Goal: Task Accomplishment & Management: Complete application form

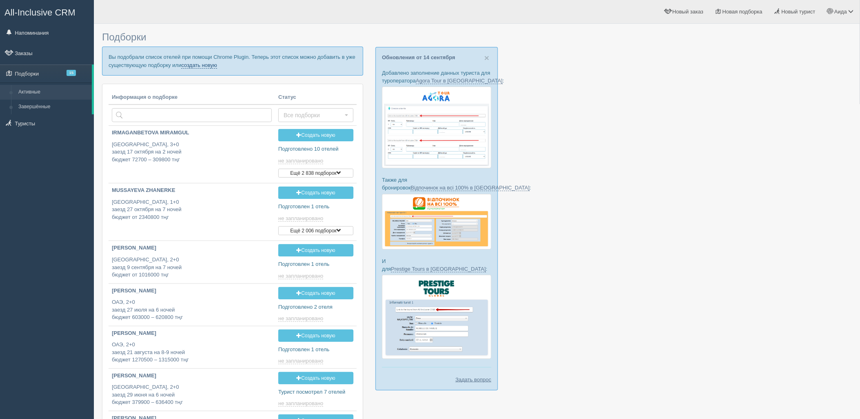
click at [203, 67] on link "создать новую" at bounding box center [199, 65] width 36 height 7
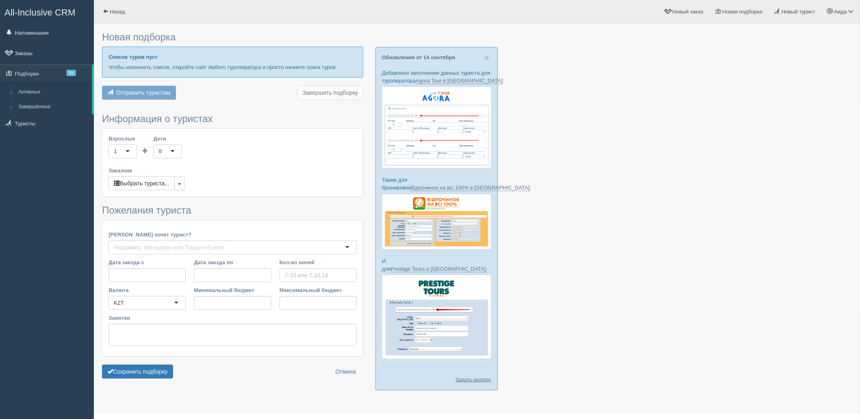
type input "6-7"
type input "1086400"
type input "2170200"
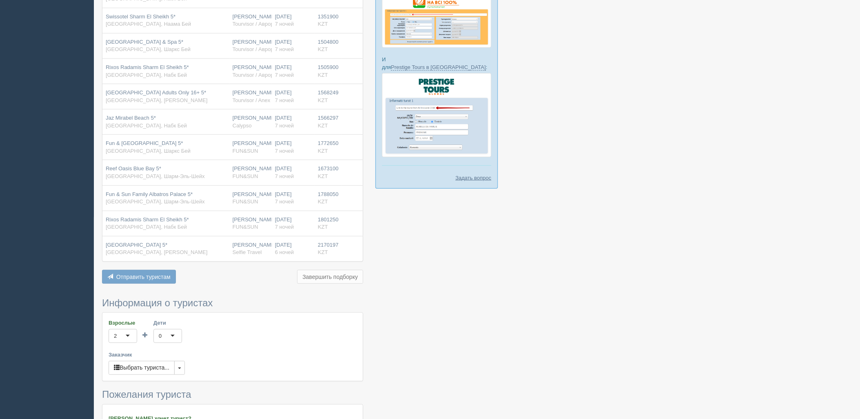
scroll to position [387, 0]
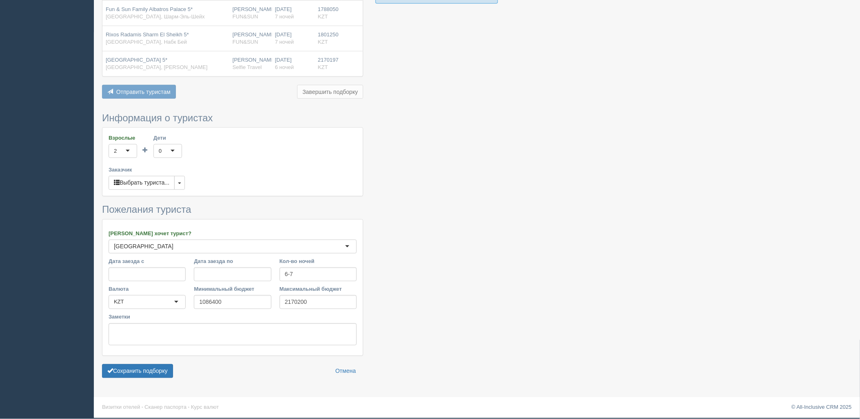
click at [131, 380] on form "Информация о туристах Взрослые 2 2 1 2 3 4 5 6 7 8 9 10 11 12 13 14 15 16 17 18…" at bounding box center [232, 247] width 261 height 269
drag, startPoint x: 133, startPoint y: 374, endPoint x: 171, endPoint y: 369, distance: 39.2
click at [133, 374] on button "Сохранить подборку" at bounding box center [137, 371] width 71 height 14
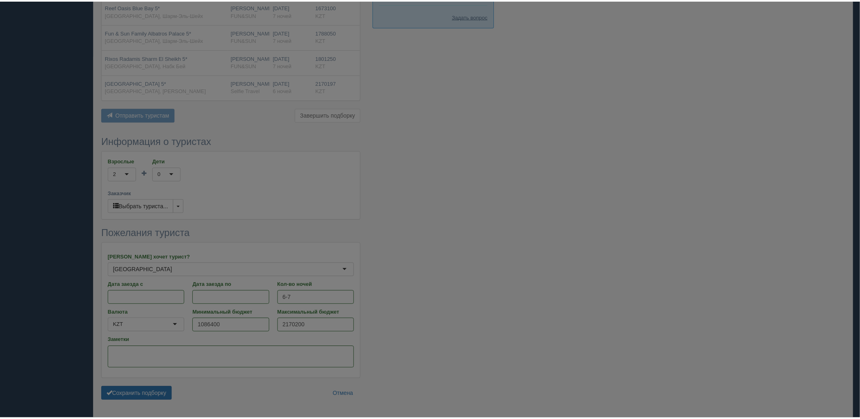
scroll to position [342, 0]
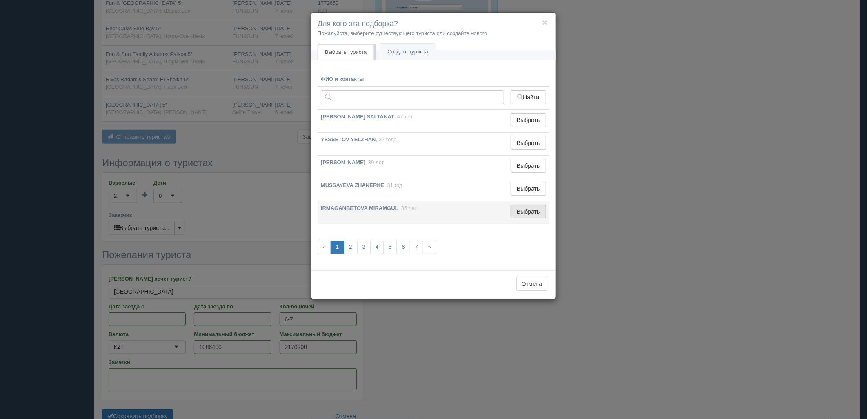
click at [526, 209] on button "Выбрать" at bounding box center [529, 211] width 36 height 14
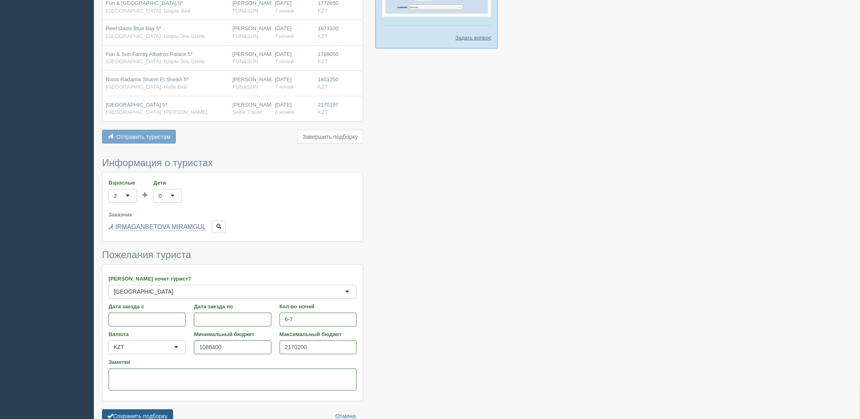
click at [159, 413] on button "Сохранить подборку" at bounding box center [137, 416] width 71 height 14
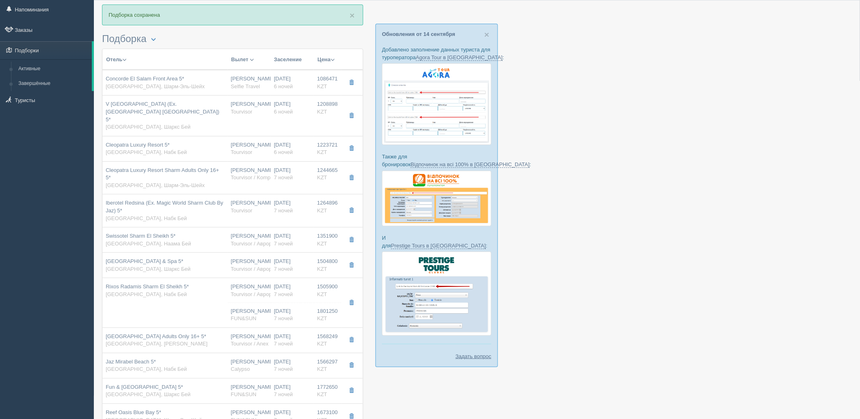
scroll to position [223, 0]
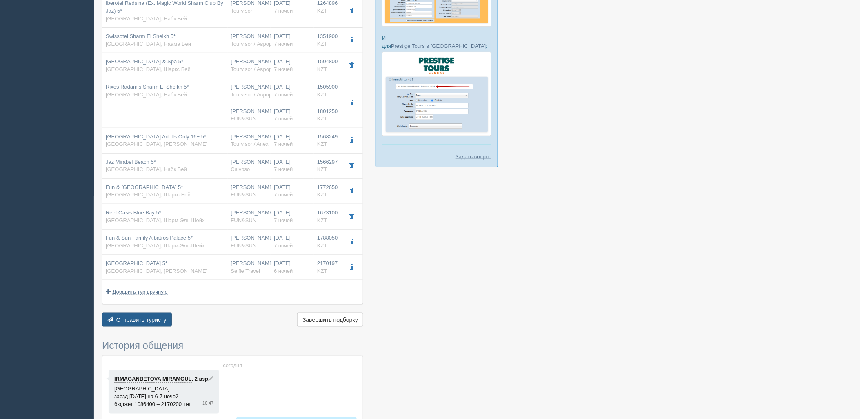
click at [165, 316] on span "Отправить туристу" at bounding box center [141, 319] width 50 height 7
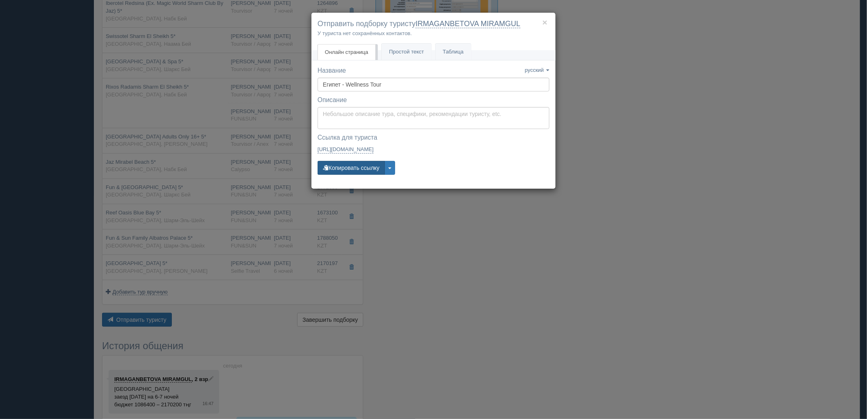
click at [369, 167] on button "Копировать ссылку" at bounding box center [351, 168] width 67 height 14
click at [600, 249] on div "× Отправить подборку туристу IRMAGANBETOVA MIRAMGUL У туриста нет сохранённых к…" at bounding box center [433, 209] width 867 height 419
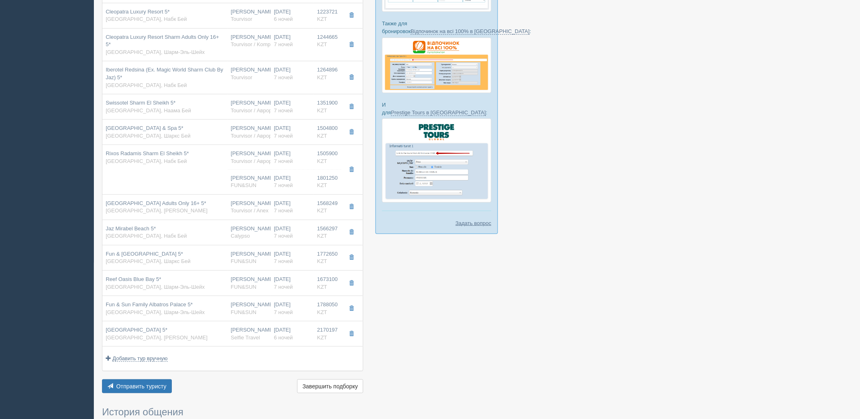
scroll to position [99, 0]
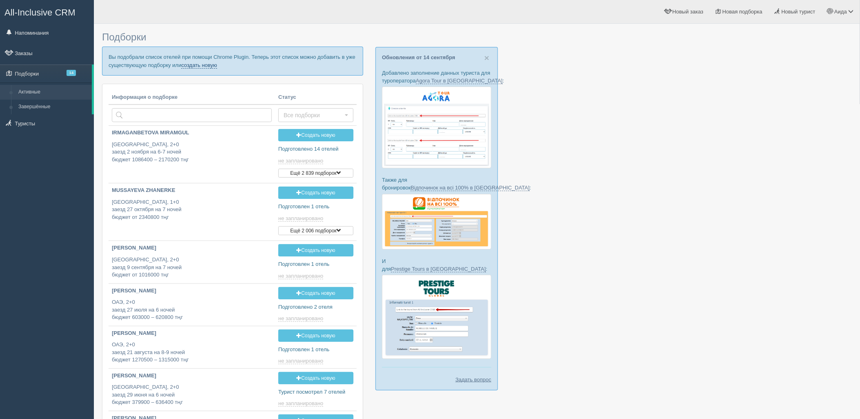
click at [210, 67] on link "создать новую" at bounding box center [199, 65] width 36 height 7
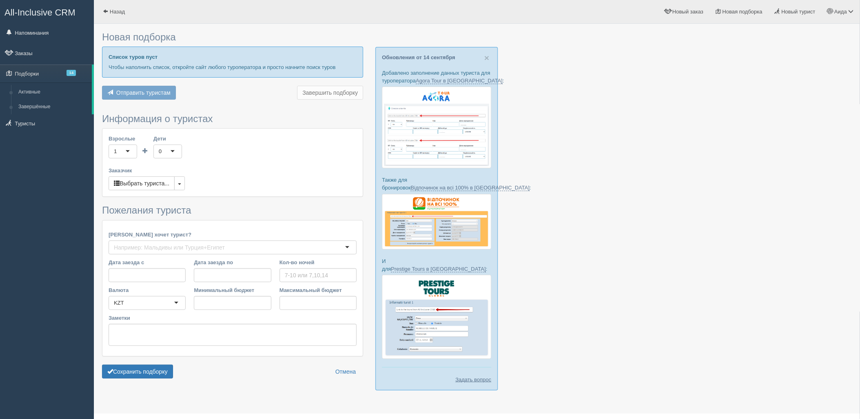
type input "6-7"
type input "1255000"
type input "1975800"
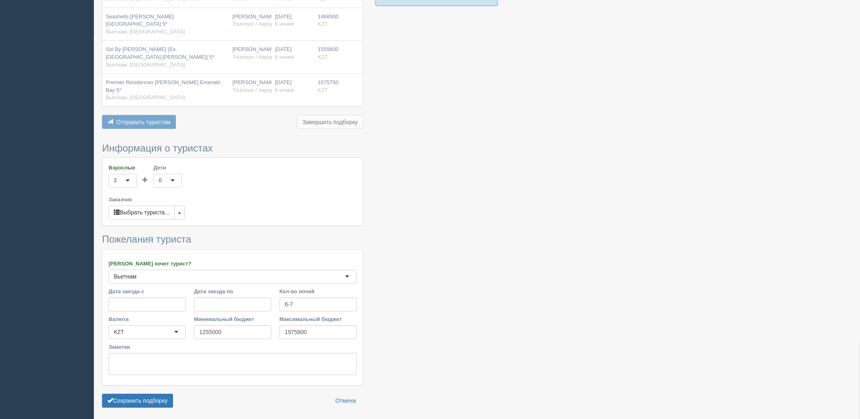
scroll to position [385, 0]
click at [160, 393] on button "Сохранить подборку" at bounding box center [137, 400] width 71 height 14
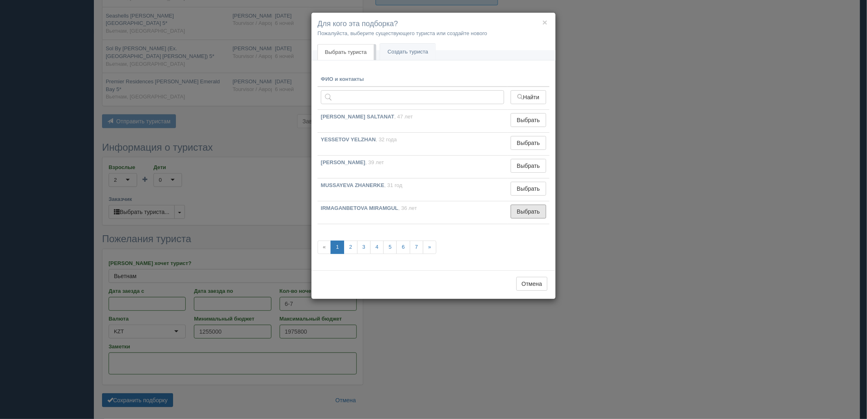
drag, startPoint x: 539, startPoint y: 211, endPoint x: 518, endPoint y: 218, distance: 22.5
click at [539, 211] on button "Выбрать" at bounding box center [529, 211] width 36 height 14
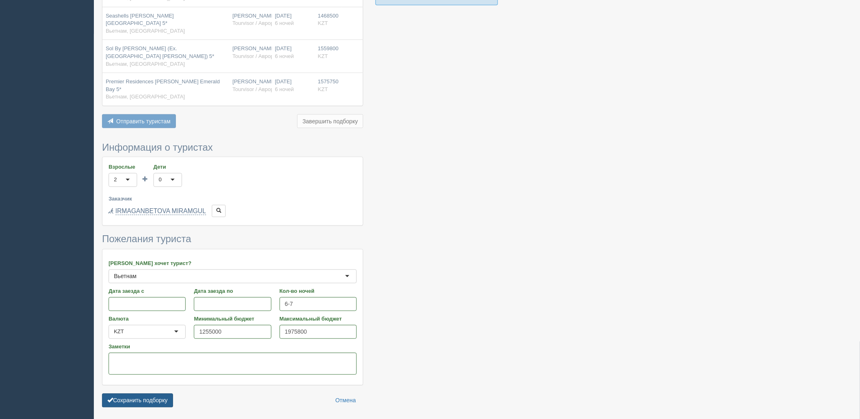
click at [163, 393] on button "Сохранить подборку" at bounding box center [137, 400] width 71 height 14
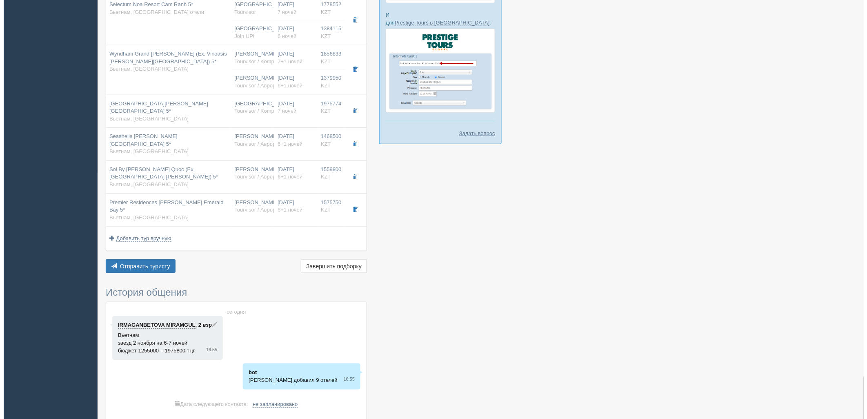
scroll to position [251, 0]
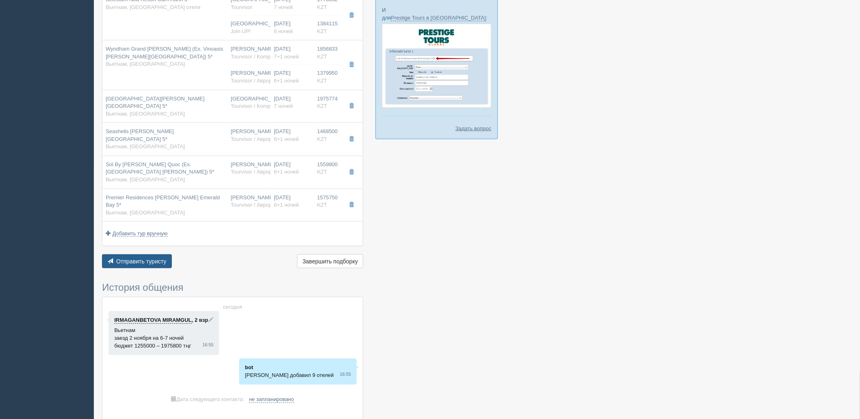
click at [151, 258] on span "Отправить туристу" at bounding box center [141, 261] width 50 height 7
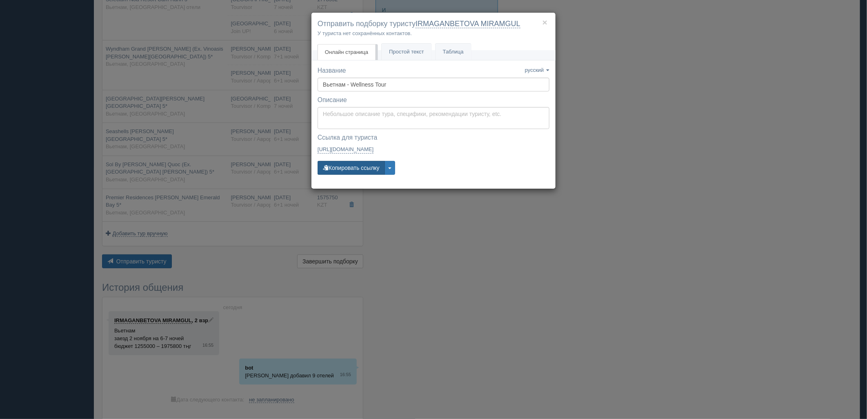
click at [355, 169] on button "Копировать ссылку" at bounding box center [351, 168] width 67 height 14
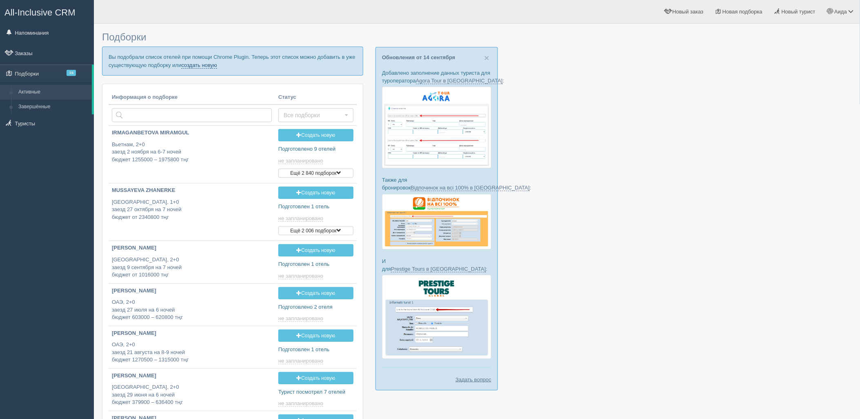
click at [198, 65] on link "создать новую" at bounding box center [199, 65] width 36 height 7
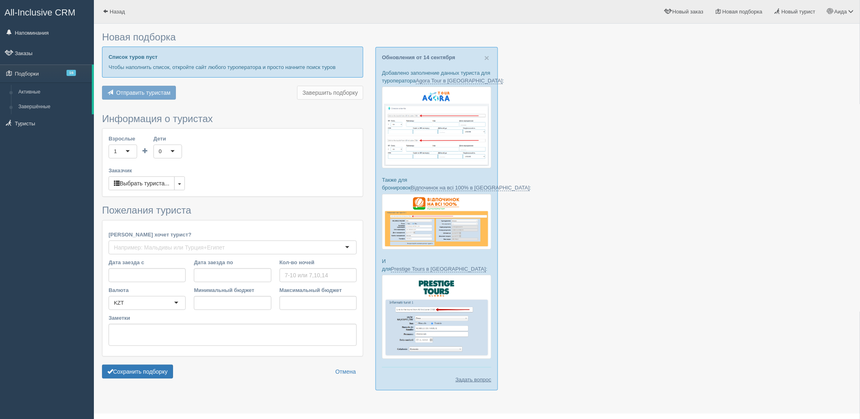
type input "6-7"
type input "1274100"
type input "2845200"
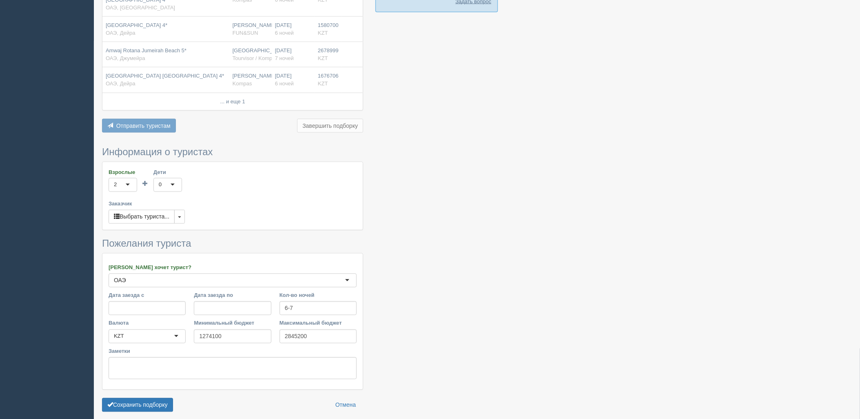
scroll to position [390, 0]
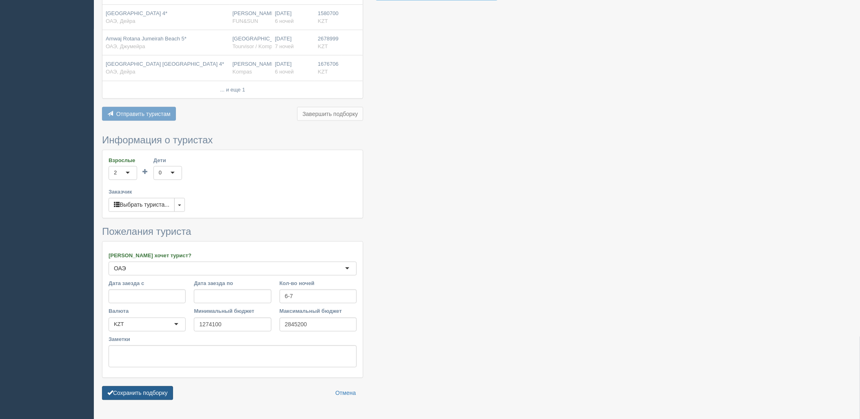
click at [165, 386] on button "Сохранить подборку" at bounding box center [137, 393] width 71 height 14
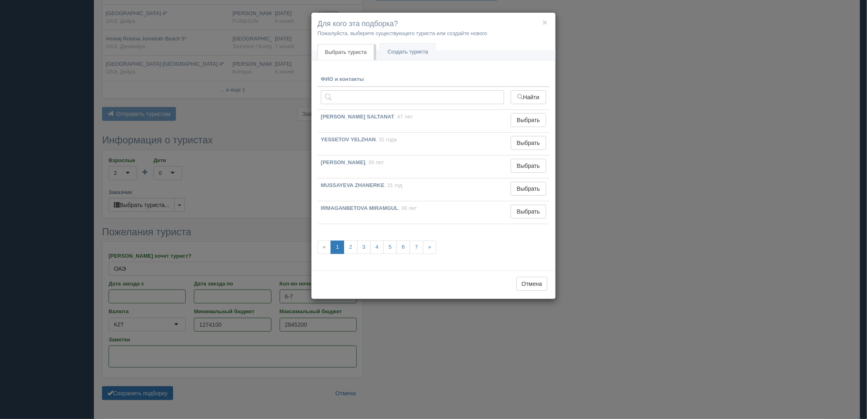
drag, startPoint x: 551, startPoint y: 218, endPoint x: 535, endPoint y: 212, distance: 17.3
click at [550, 218] on div "ФИО и контакты Найти ZHUMABEKOVA SALTANAT , 47 лет Выбрать Выбран YESSETOV YELZ…" at bounding box center [433, 168] width 244 height 204
click at [533, 211] on button "Выбрать" at bounding box center [529, 211] width 36 height 14
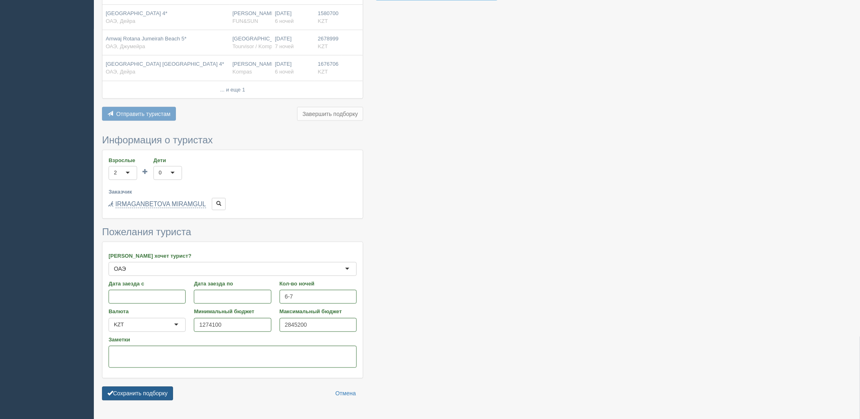
click at [145, 386] on button "Сохранить подборку" at bounding box center [137, 393] width 71 height 14
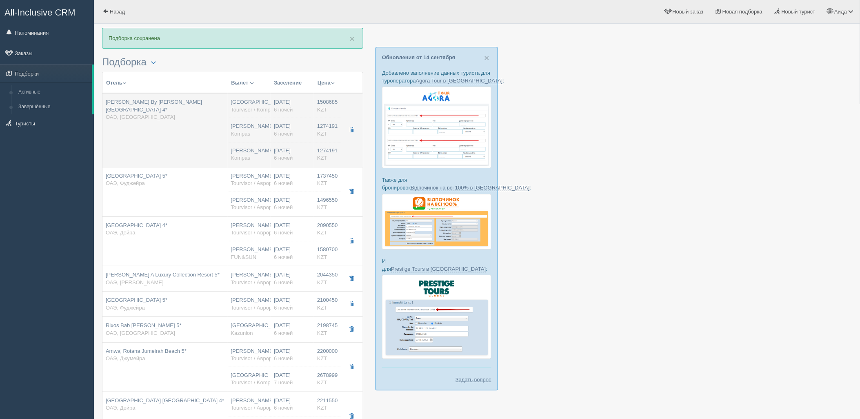
click at [291, 129] on div "02.11.2025 6 ночей" at bounding box center [292, 129] width 37 height 15
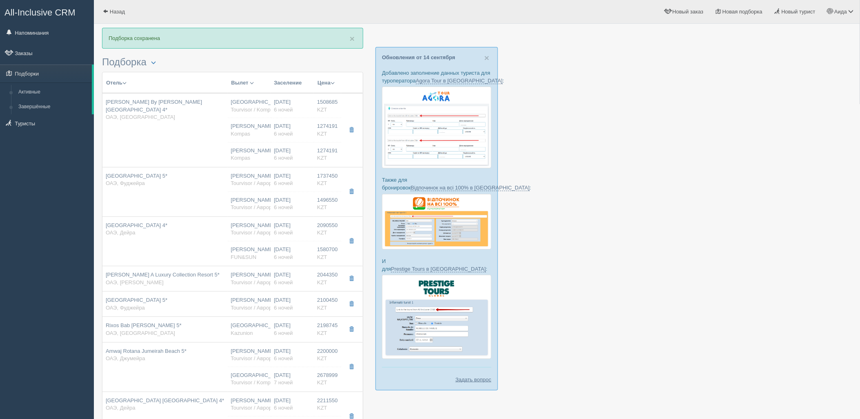
type input "Hampton By Hilton Marjan Island 4*"
type input "https://tophotels.ru/hotel/al321448"
type textarea "Новый отель, 1 береговая линия."
type input "ОАЭ"
type input "Рас-эль-Хайм"
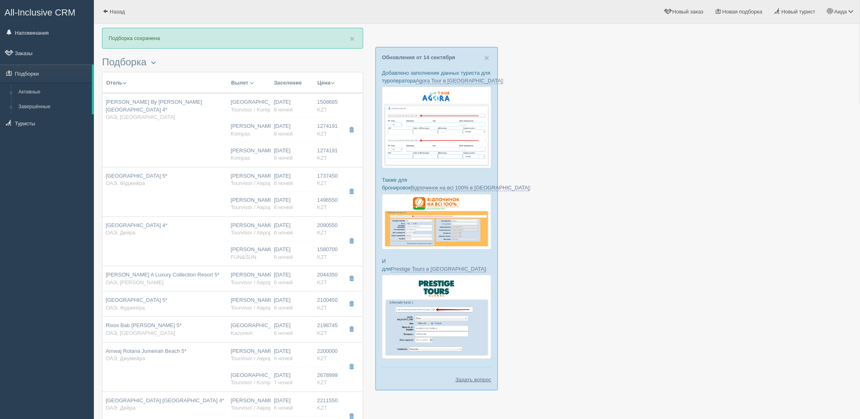
type input "1508685.00"
type input "[GEOGRAPHIC_DATA]"
type input "6"
type input "guest island view"
type input "AI - Все Включено"
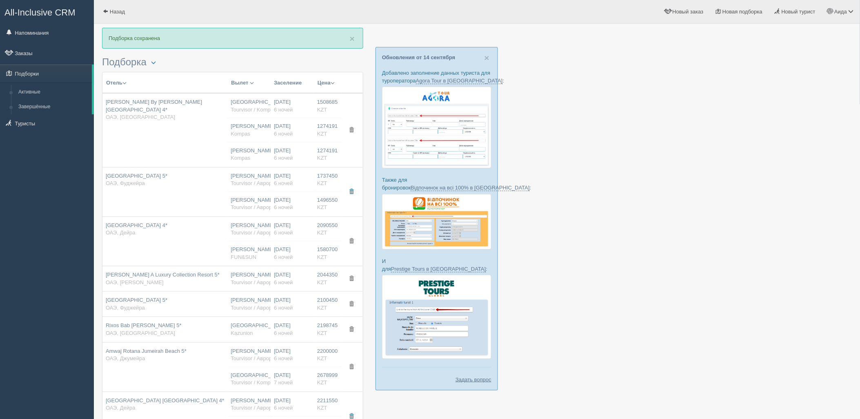
type input "Tourvisor / Kompas (KZ)"
type input "https://tourvisor.ru/countries#!/hotel=hampton-by-hilton-marjan-island"
type input "1274191.00"
type input "[PERSON_NAME]"
type input "Дубай DXB"
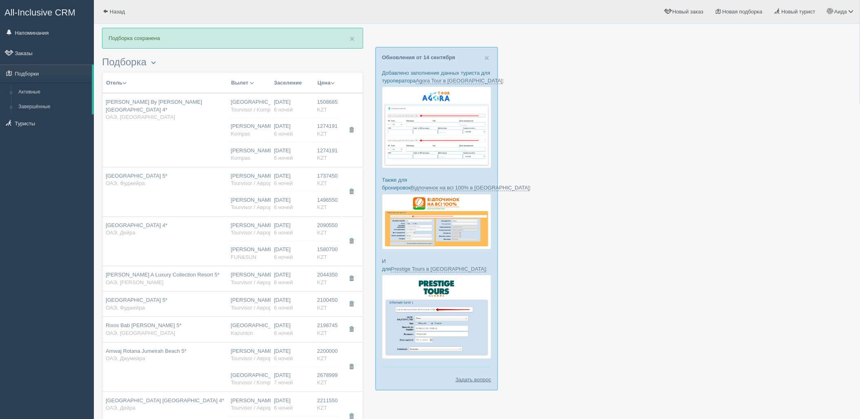
type input "07:45"
type input "11:50"
type input "Air Astana"
type input "12:50"
type input "18:15"
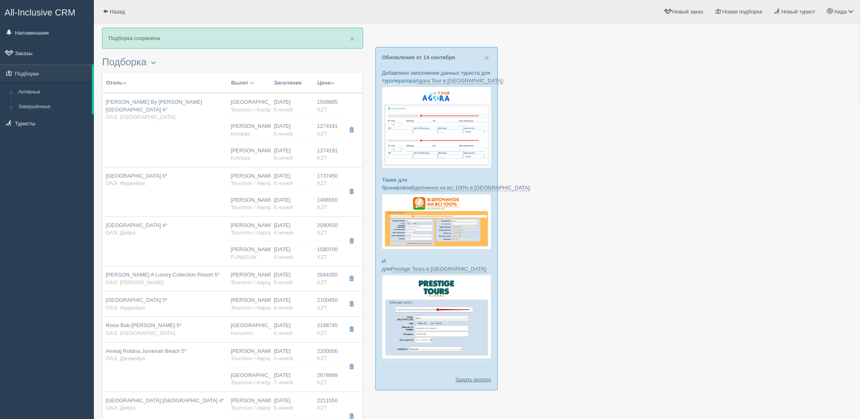
type input "6"
type input "guest island view"
type input "AI - Все Включено"
type input "Kompas"
type input "https://tourvisor.ru/countries#!/hotel=hampton-by-hilton-marjan-island"
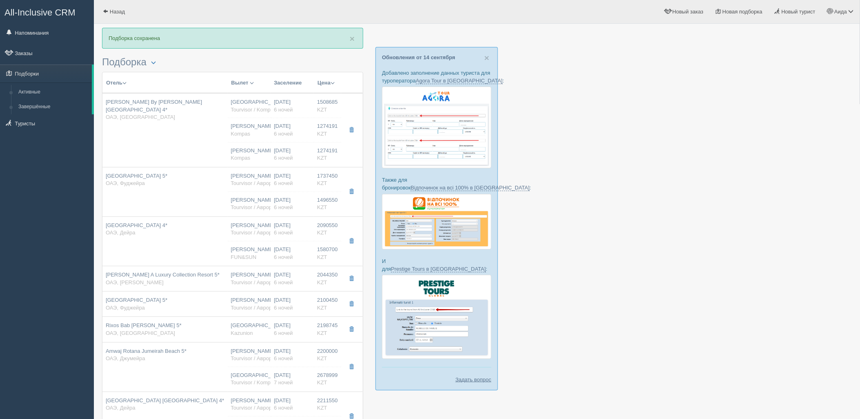
type input "1274191.00"
type input "[PERSON_NAME]"
type input "Дубай DXB"
type input "07:45"
type input "11:50"
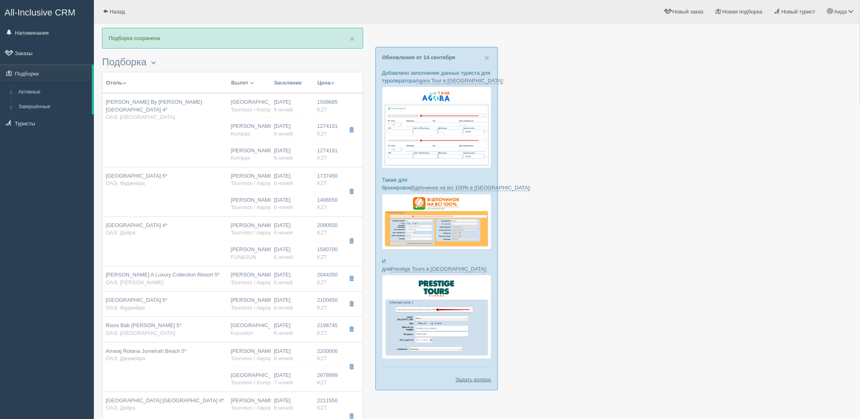
type input "Air Astana"
type input "12:50"
type input "18:15"
type input "6"
type input "guest island view"
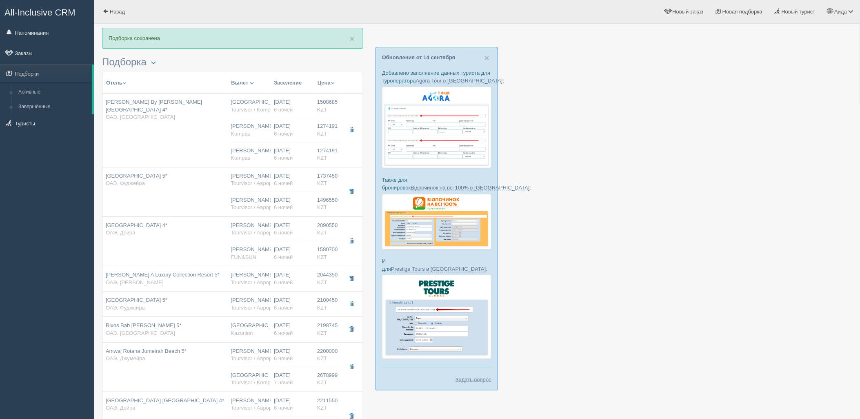
type input "AI - Все Включено"
type input "Kompas"
type input "https://tourvisor.ru/countries#!/hotel=hampton-by-hilton-marjan-island"
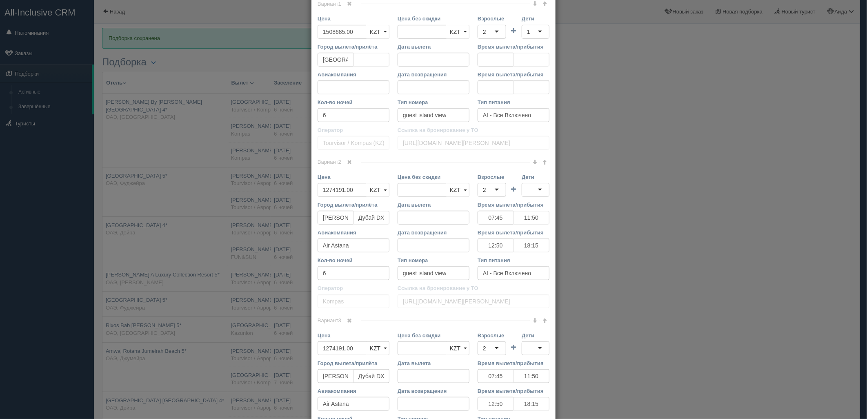
scroll to position [377, 0]
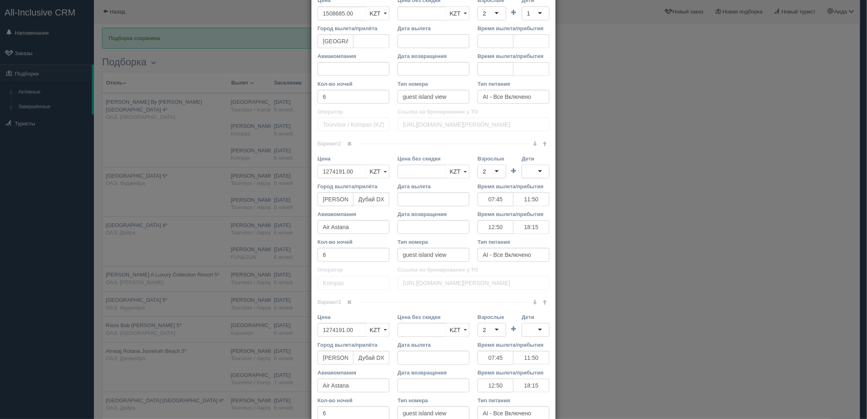
click at [349, 304] on span at bounding box center [349, 302] width 5 height 5
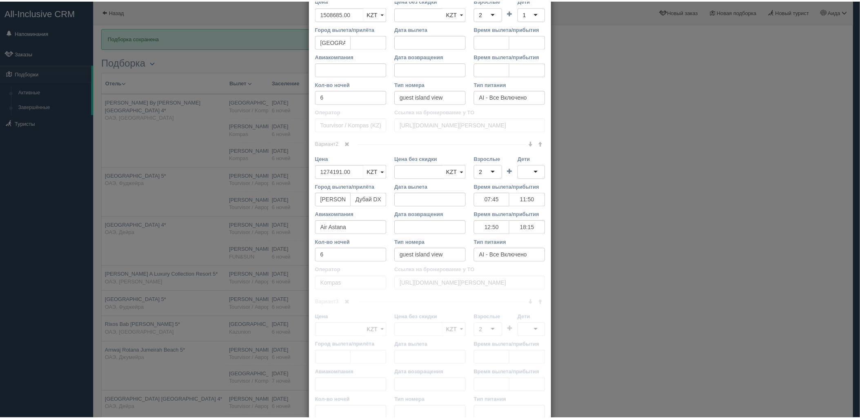
scroll to position [315, 0]
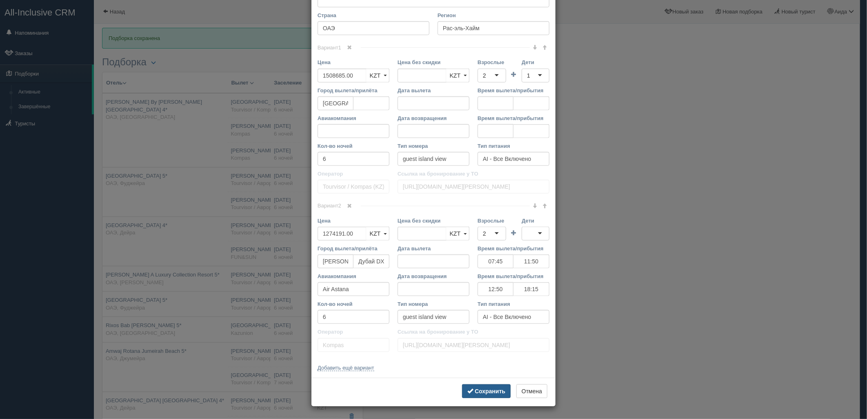
click at [472, 396] on button "Сохранить" at bounding box center [486, 391] width 49 height 14
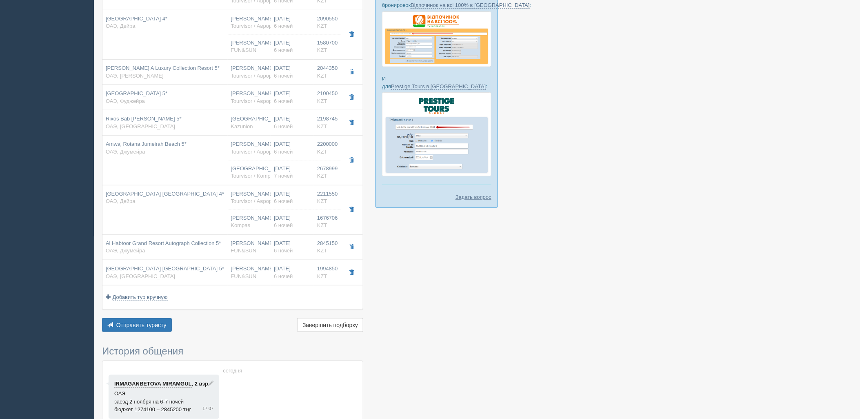
scroll to position [186, 0]
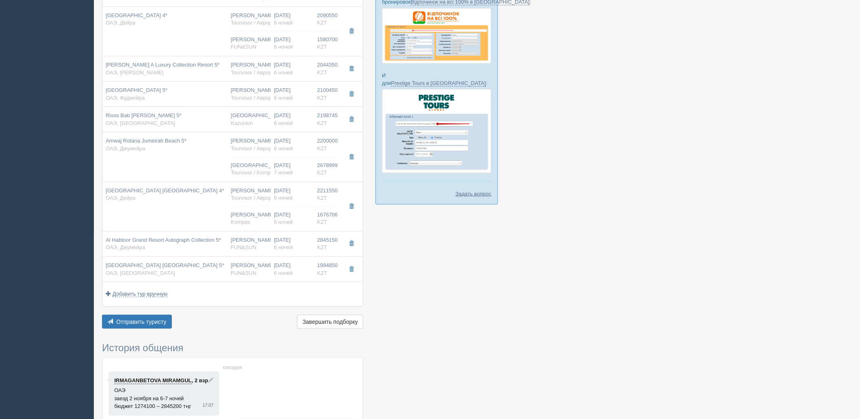
click at [114, 314] on div "Отель Разделить отели... Вылет Выезд Авиа Автобус Заселение Цена Дешёвые вначале" at bounding box center [232, 108] width 261 height 444
click at [149, 316] on button "Отправить туристу Отправить" at bounding box center [137, 322] width 70 height 14
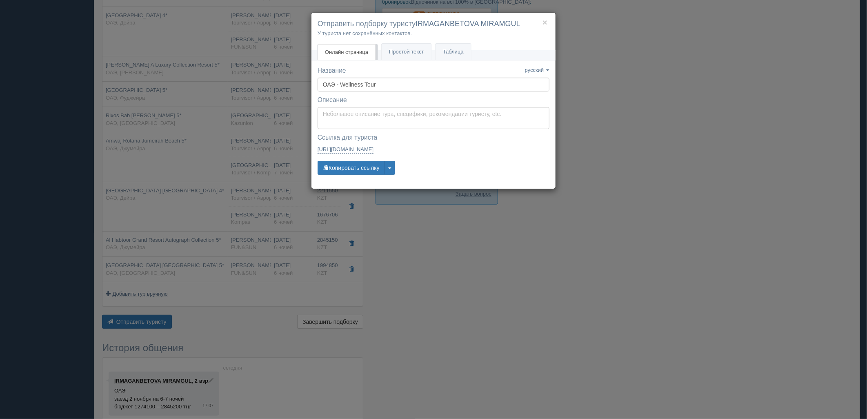
click at [144, 320] on div "× Отправить подборку туристу IRMAGANBETOVA MIRAMGUL У туриста нет сохранённых к…" at bounding box center [433, 209] width 867 height 419
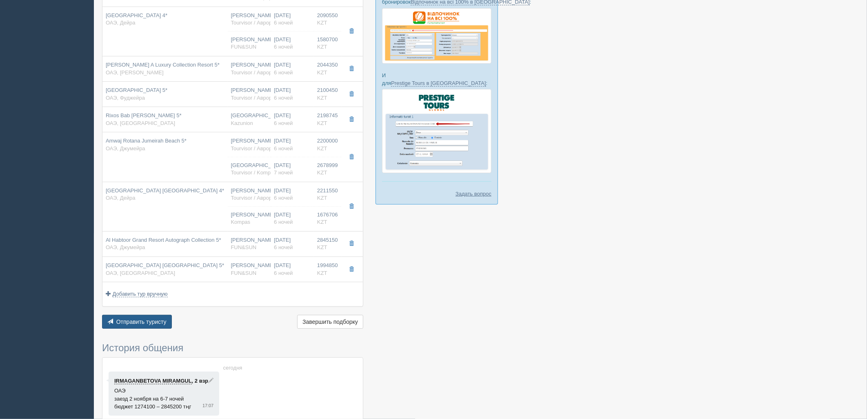
click at [126, 325] on button "Отправить туристу Отправить" at bounding box center [137, 322] width 70 height 14
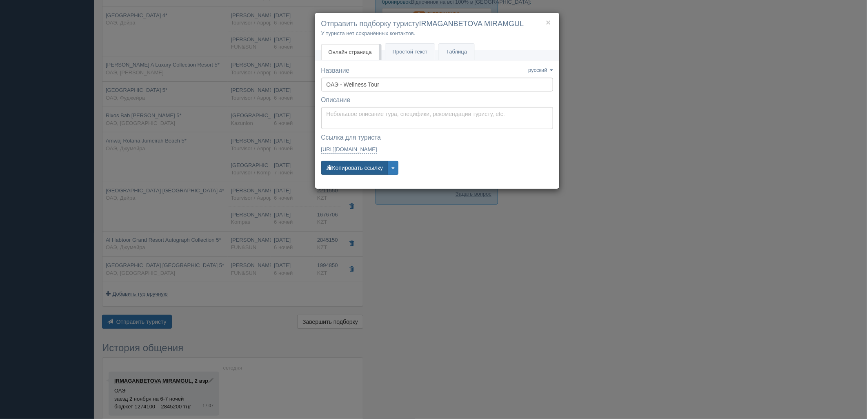
click at [374, 165] on button "Копировать ссылку" at bounding box center [354, 168] width 67 height 14
click at [629, 70] on div "× Отправить подборку туристу IRMAGANBETOVA MIRAMGUL У туриста нет сохранённых к…" at bounding box center [433, 209] width 867 height 419
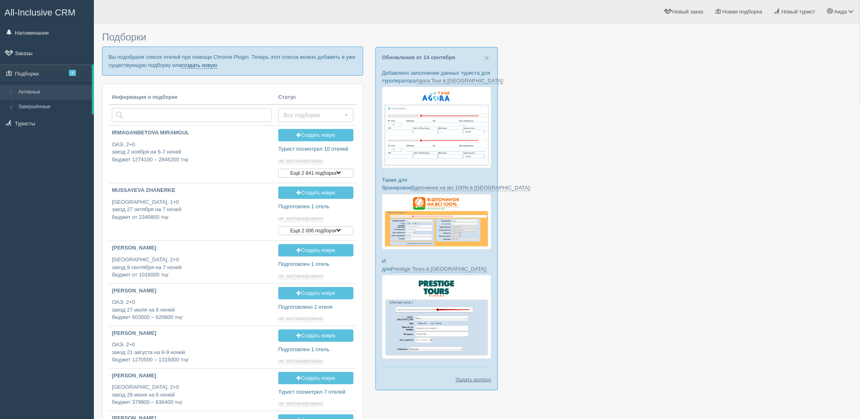
click at [205, 65] on link "создать новую" at bounding box center [199, 65] width 36 height 7
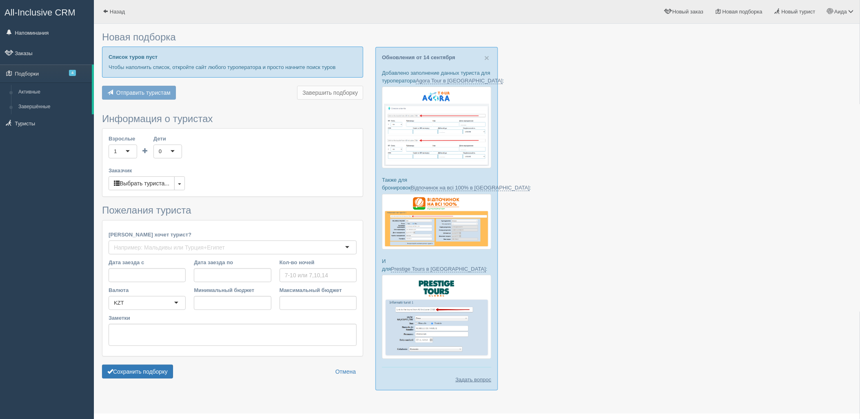
type input "6"
type input "1340300"
type input "2239400"
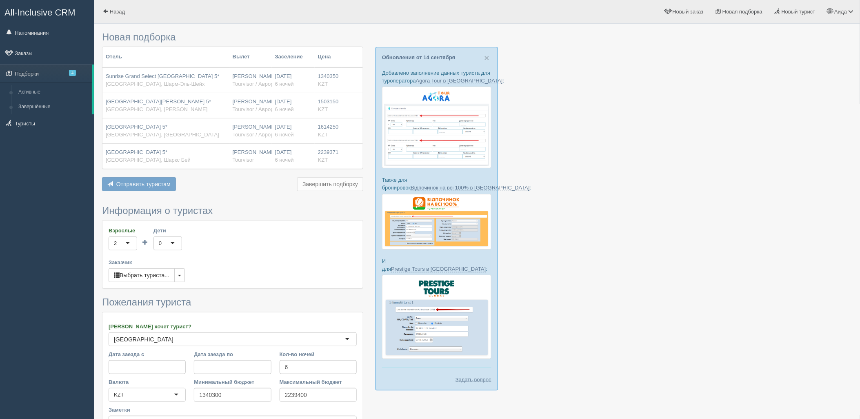
scroll to position [93, 0]
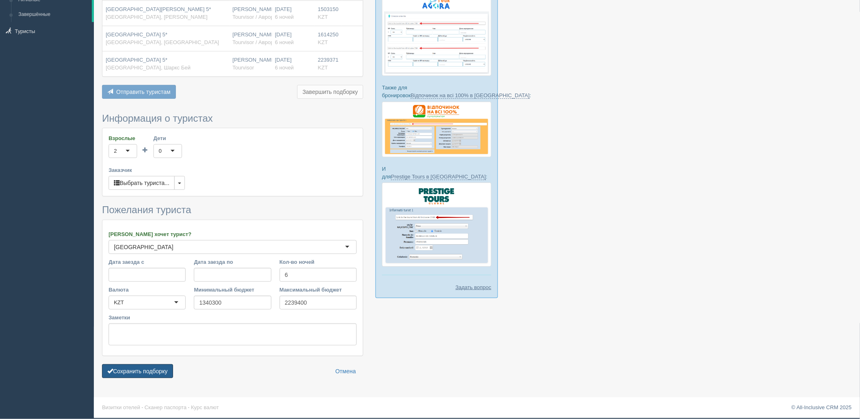
drag, startPoint x: 147, startPoint y: 374, endPoint x: 180, endPoint y: 369, distance: 33.0
click at [147, 373] on button "Сохранить подборку" at bounding box center [137, 371] width 71 height 14
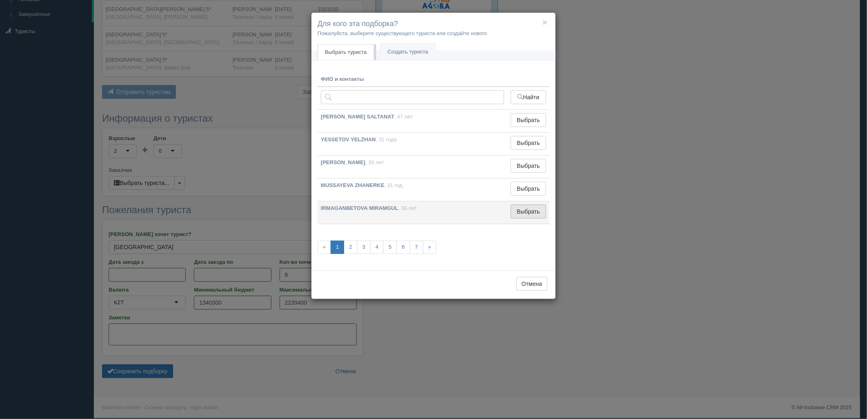
click at [516, 215] on button "Выбрать" at bounding box center [529, 211] width 36 height 14
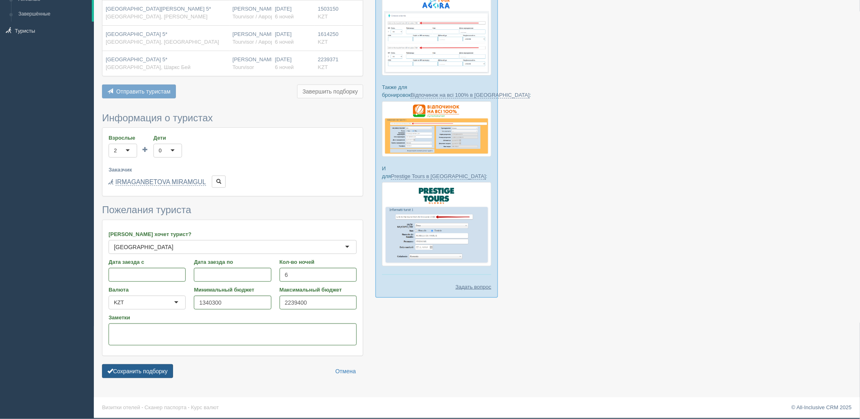
click at [149, 369] on button "Сохранить подборку" at bounding box center [137, 371] width 71 height 14
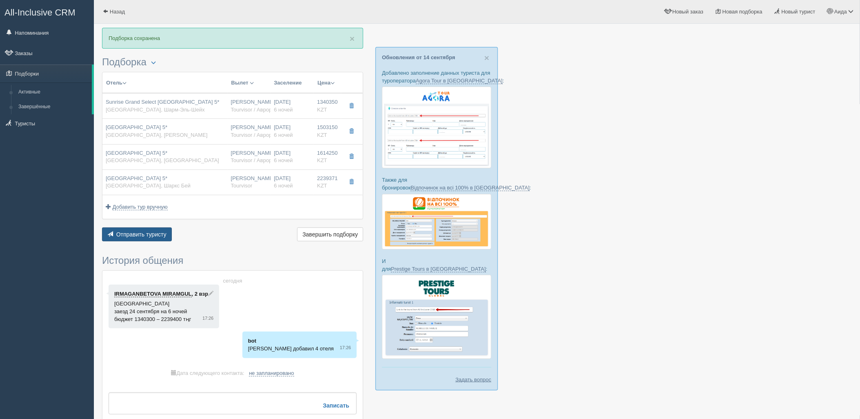
click at [154, 236] on span "Отправить туристу" at bounding box center [141, 234] width 50 height 7
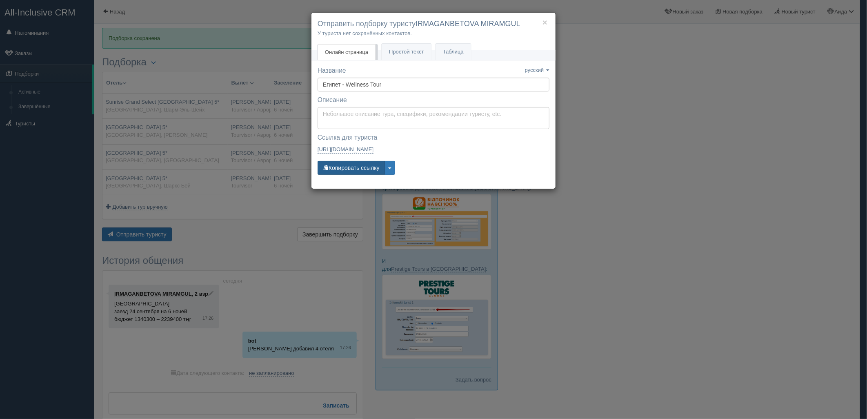
click at [360, 169] on button "Копировать ссылку" at bounding box center [351, 168] width 67 height 14
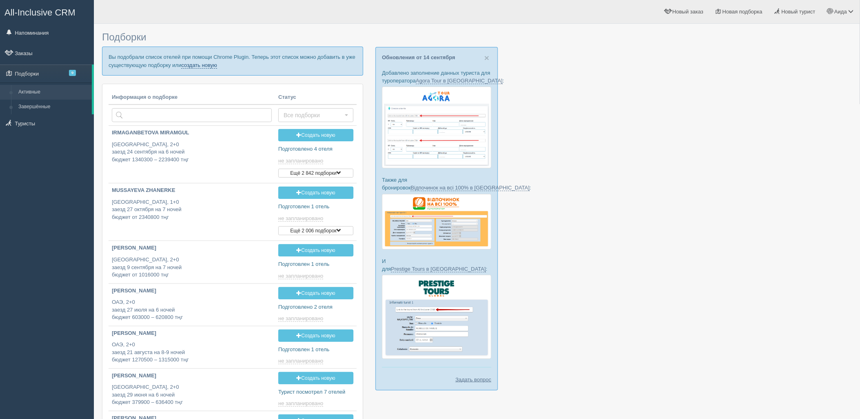
click at [198, 65] on link "создать новую" at bounding box center [199, 65] width 36 height 7
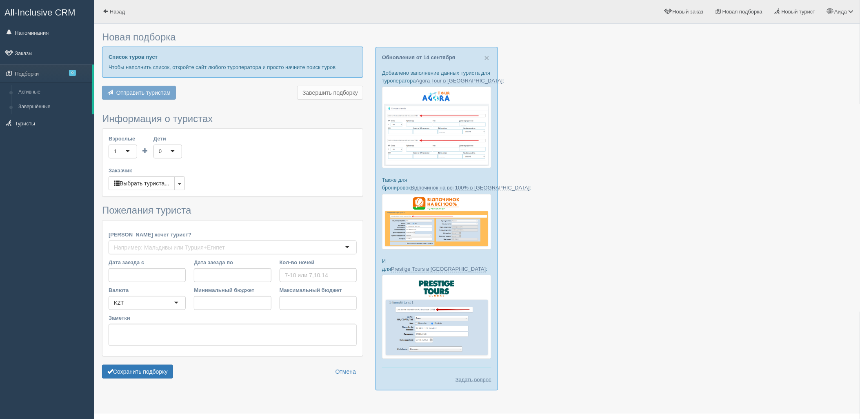
type input "6-7"
type input "429200"
type input "659900"
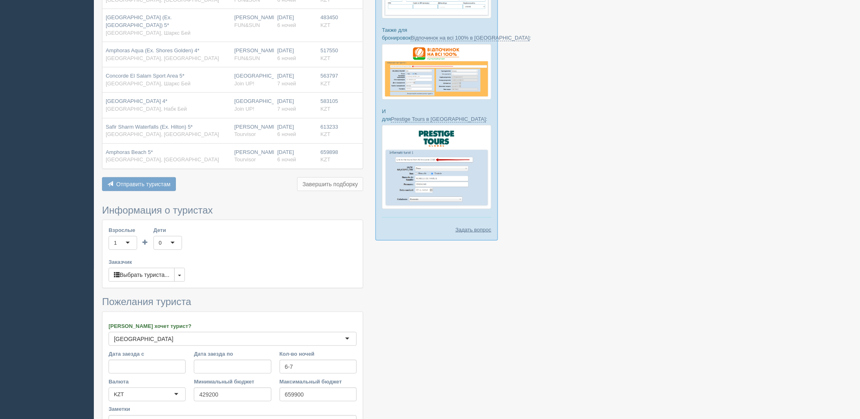
scroll to position [209, 0]
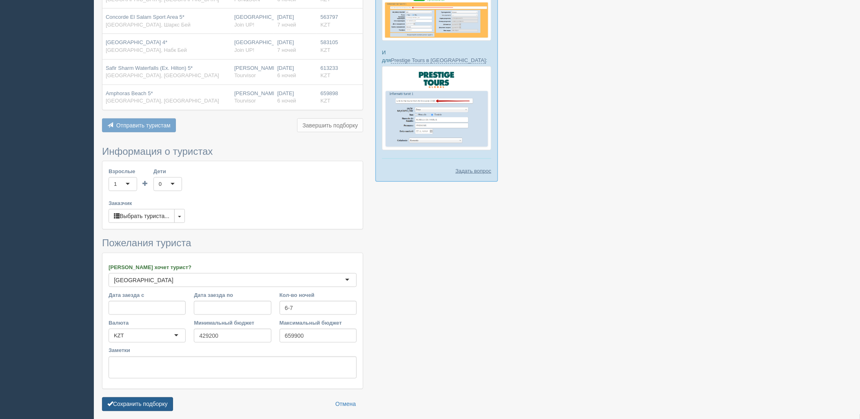
click at [157, 397] on button "Сохранить подборку" at bounding box center [137, 404] width 71 height 14
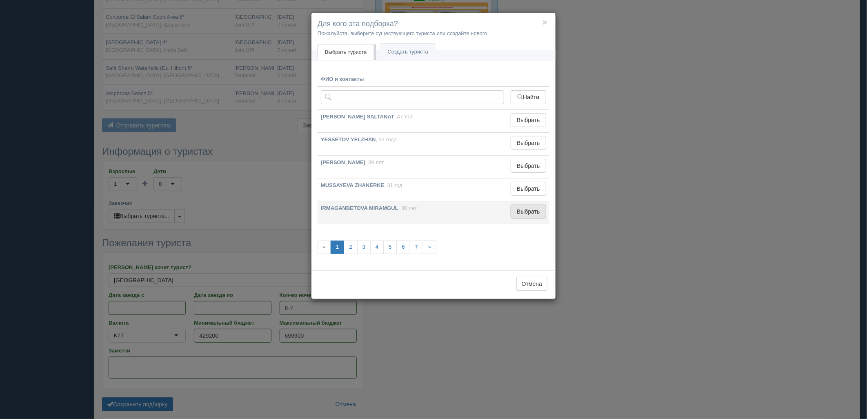
click at [539, 212] on button "Выбрать" at bounding box center [529, 211] width 36 height 14
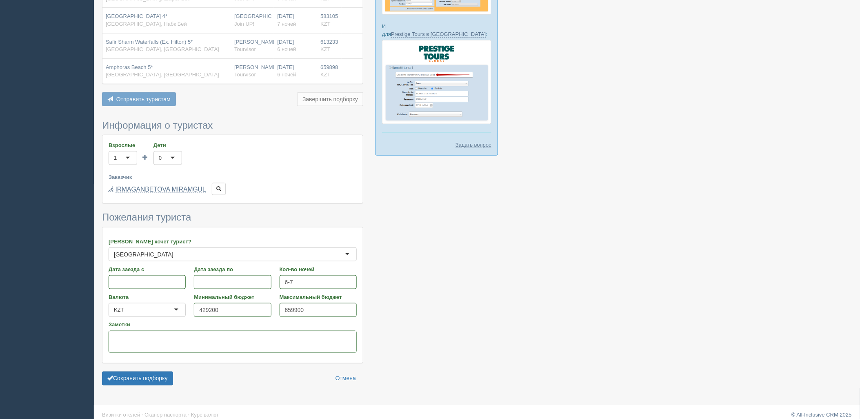
click at [161, 397] on div "Новая подборка Отель Вылет Заселение Цена [GEOGRAPHIC_DATA] (Ex. [GEOGRAPHIC_DA…" at bounding box center [477, 95] width 766 height 660
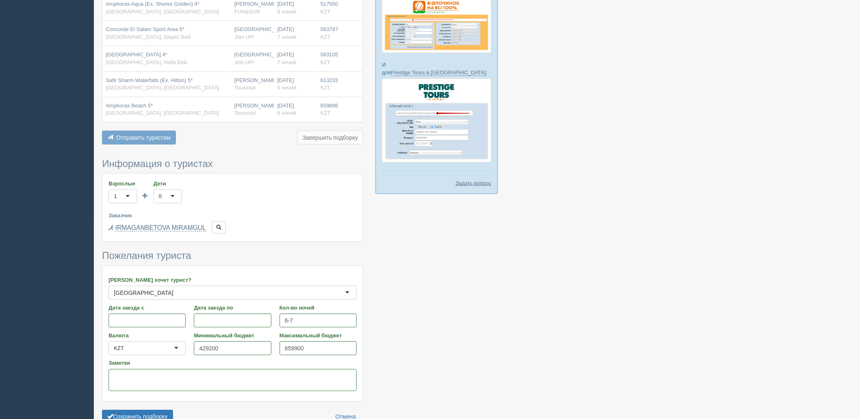
scroll to position [190, 0]
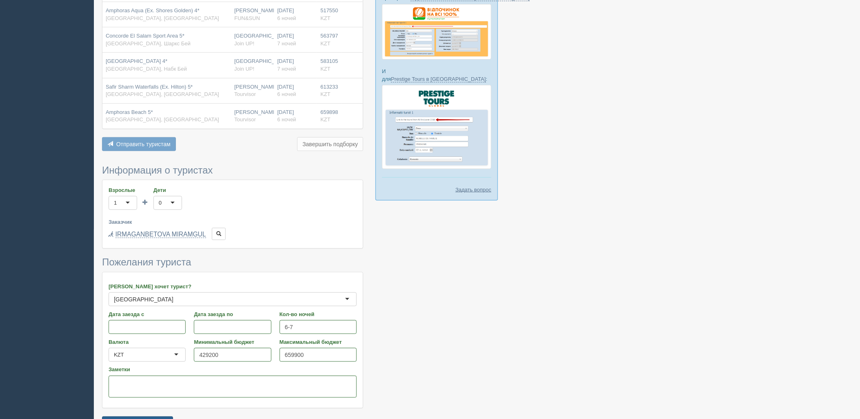
click at [162, 416] on button "Сохранить подборку" at bounding box center [137, 423] width 71 height 14
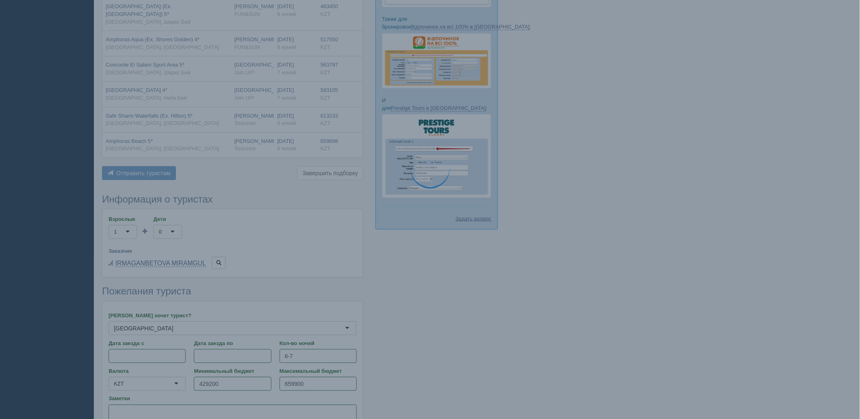
scroll to position [144, 0]
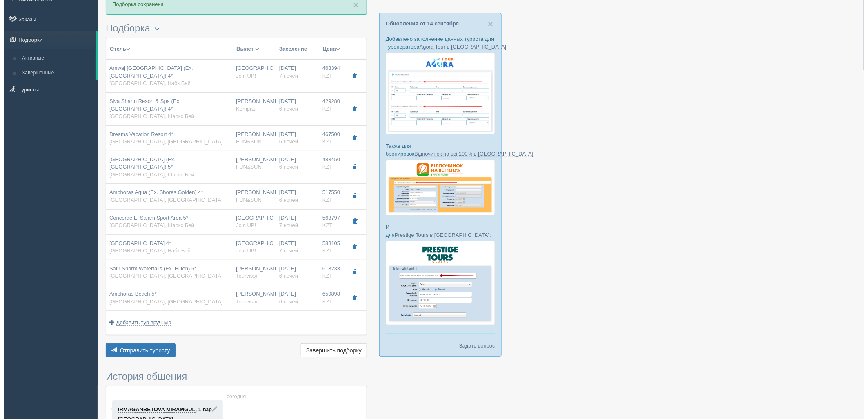
scroll to position [41, 0]
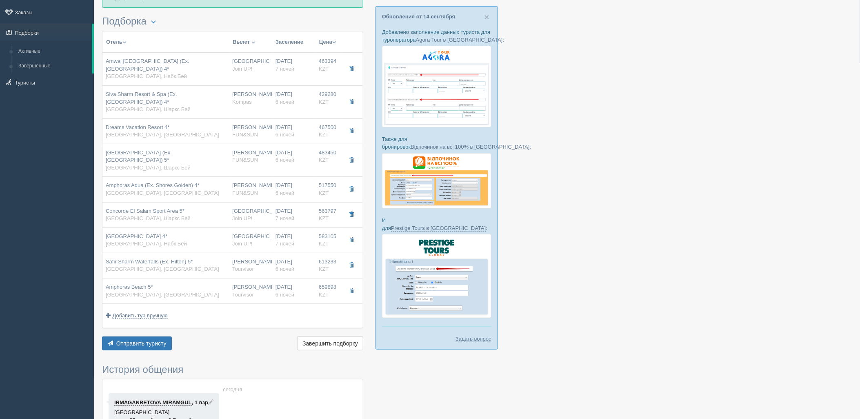
click at [140, 344] on div "Отправить туристу Отправить Завершить подборку Активировать подборку Добавить и…" at bounding box center [232, 344] width 261 height 16
click at [154, 340] on span "Отправить туристу" at bounding box center [141, 343] width 50 height 7
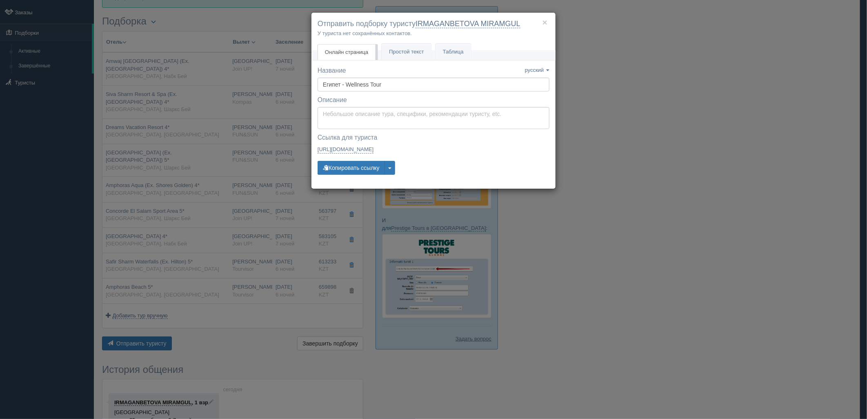
click at [358, 176] on div "Название Название сохранено русский english eesti latviešu polski українська ру…" at bounding box center [434, 124] width 232 height 116
click at [363, 169] on button "Копировать ссылку" at bounding box center [351, 168] width 67 height 14
drag, startPoint x: 653, startPoint y: 140, endPoint x: 570, endPoint y: 157, distance: 85.3
click at [647, 142] on div "× Отправить подборку туристу IRMAGANBETOVA MIRAMGUL У туриста нет сохранённых к…" at bounding box center [433, 209] width 867 height 419
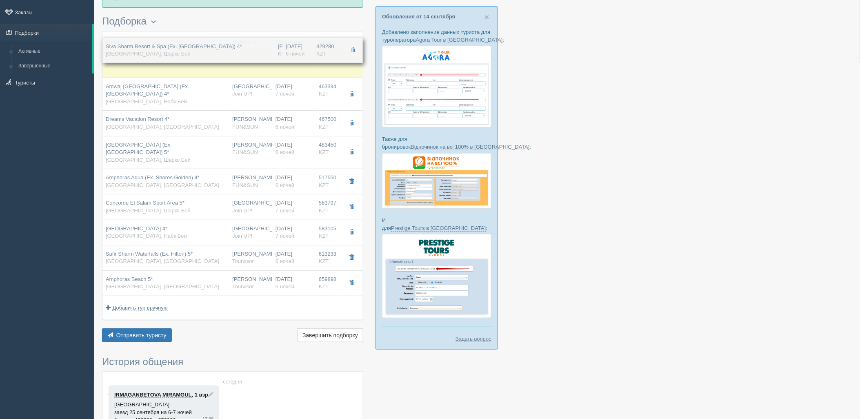
drag, startPoint x: 310, startPoint y: 96, endPoint x: 320, endPoint y: 48, distance: 49.1
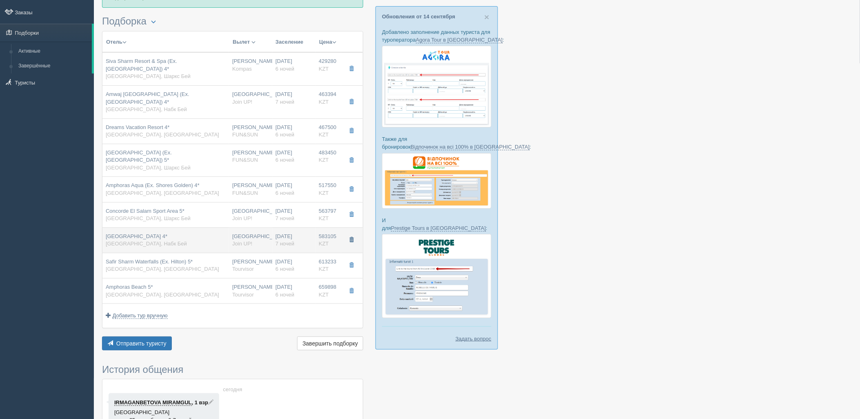
drag, startPoint x: 350, startPoint y: 232, endPoint x: 358, endPoint y: 242, distance: 13.6
click at [349, 237] on span "button" at bounding box center [351, 239] width 5 height 5
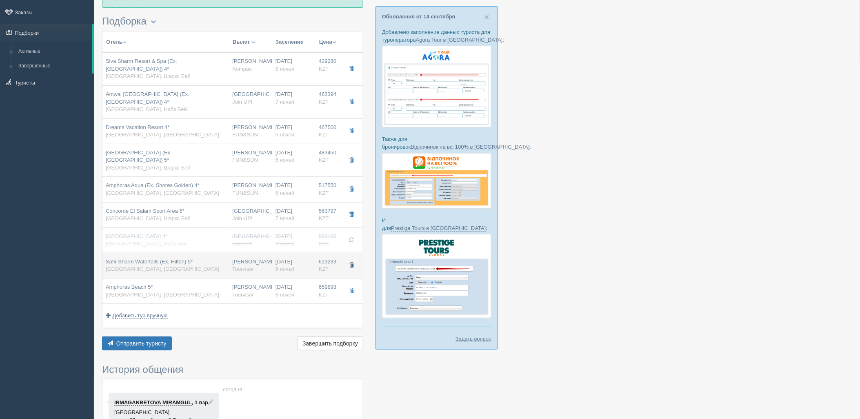
click at [354, 259] on button "button" at bounding box center [351, 265] width 14 height 12
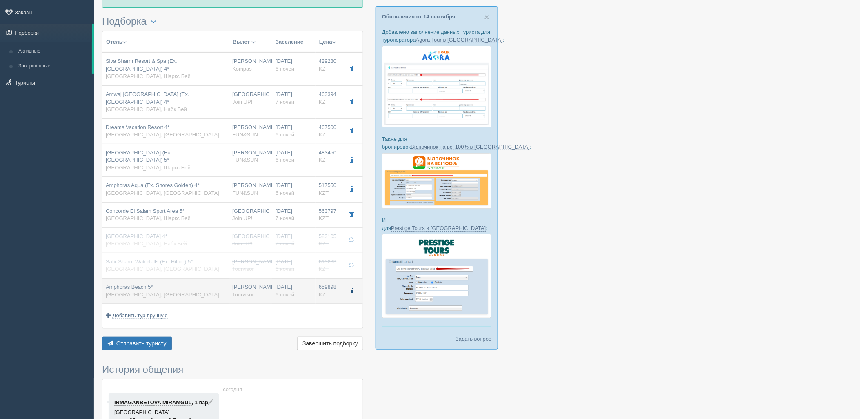
click at [353, 288] on span "button" at bounding box center [351, 290] width 5 height 5
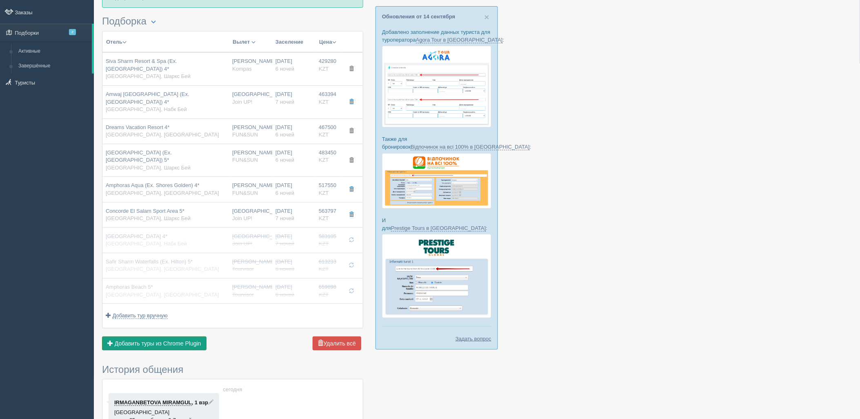
click at [170, 340] on button "Добавить из Plugin Добавить туры из Chrome Plugin" at bounding box center [154, 343] width 104 height 14
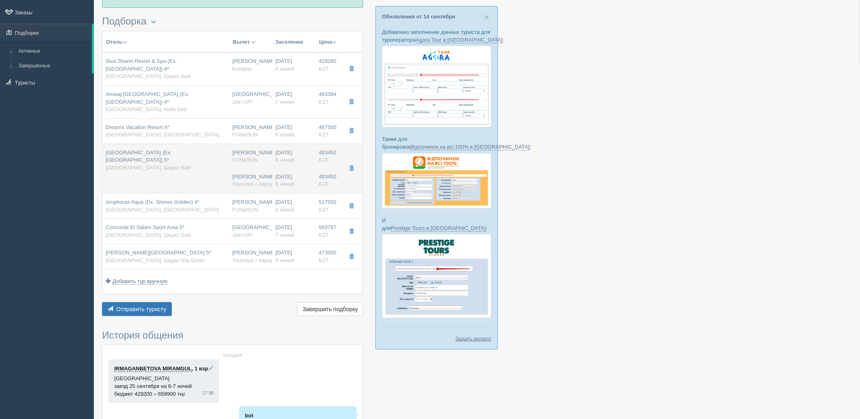
click at [213, 172] on td "[GEOGRAPHIC_DATA] (Ex. [GEOGRAPHIC_DATA]) 5* [GEOGRAPHIC_DATA], Шаркс Бей" at bounding box center [165, 168] width 127 height 49
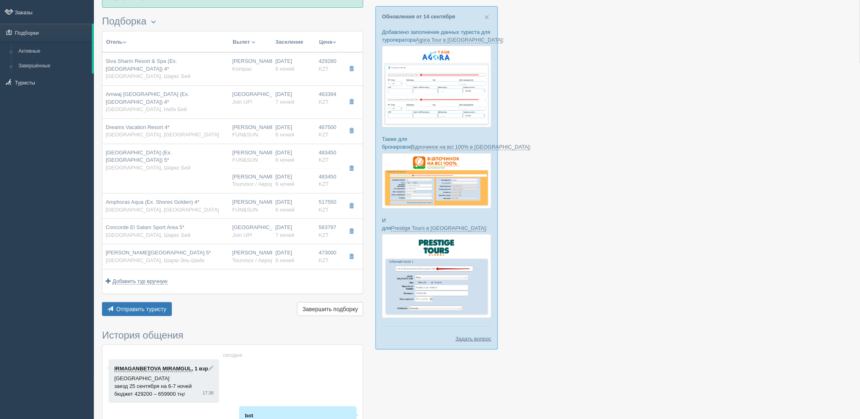
type input "[GEOGRAPHIC_DATA] (Ex. [GEOGRAPHIC_DATA]) 5*"
type input "[URL][DOMAIN_NAME]"
type input "[GEOGRAPHIC_DATA]"
type input "[PERSON_NAME]"
type input "483450.00"
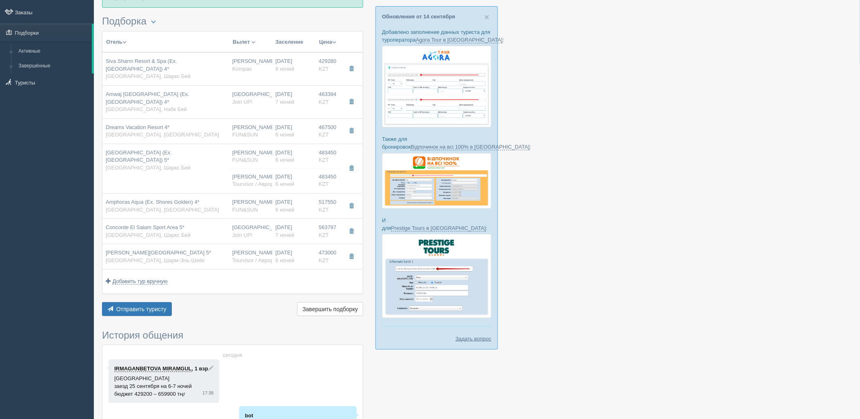
type input "[PERSON_NAME]"
type input "Шарм-эль-Шейх SSH"
type input "07:35"
type input "11:50"
type input "Air Cairo"
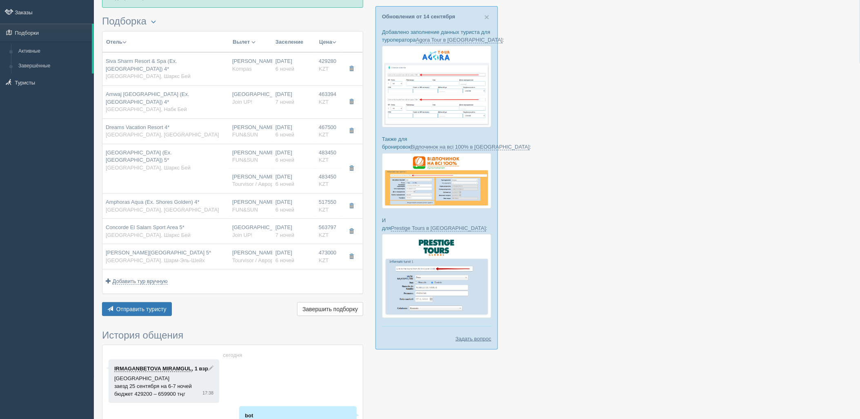
type input "22:55"
type input "06:35"
type input "6"
type input "standard"
type input "AI - Все Включено"
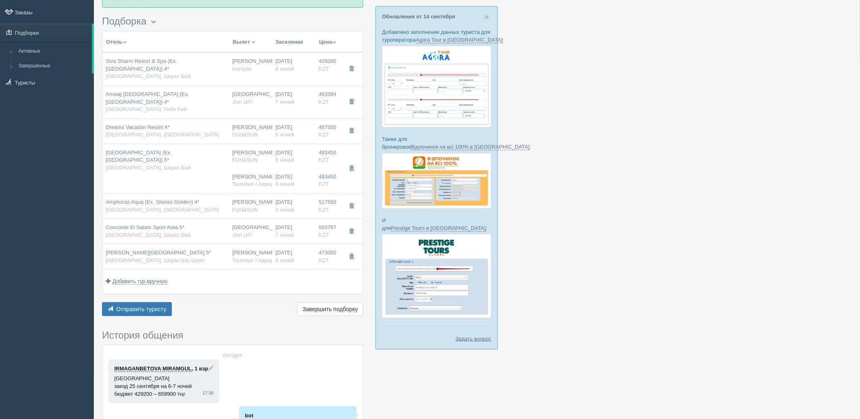
type input "FUN&SUN"
type input "[URL][DOMAIN_NAME]"
type input "483450.00"
type input "[PERSON_NAME]"
type input "Шарм-эль-Шейх SSH"
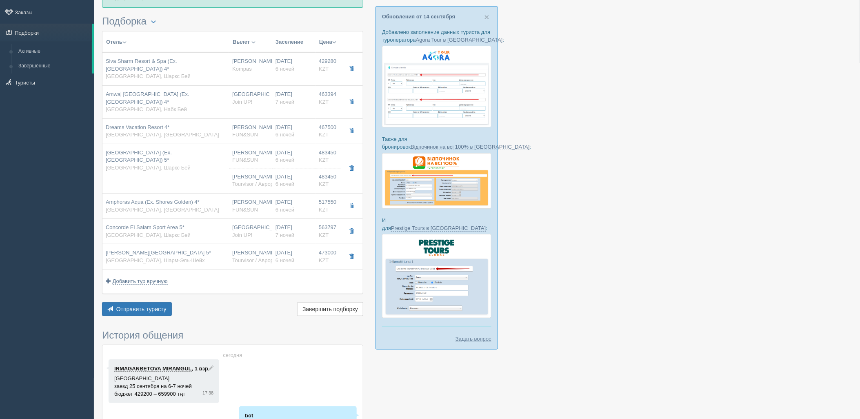
type input "07:35"
type input "11:50"
type input "Air Cairo"
type input "22:55"
type input "06:35"
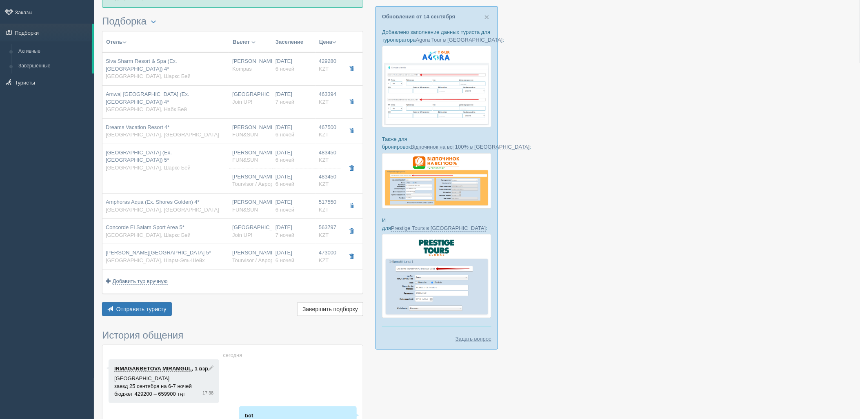
type input "6"
type input "standard"
type input "AI - Все Включено"
type input "Tourvisor / Аврора-БГ"
type input "[URL][DOMAIN_NAME]"
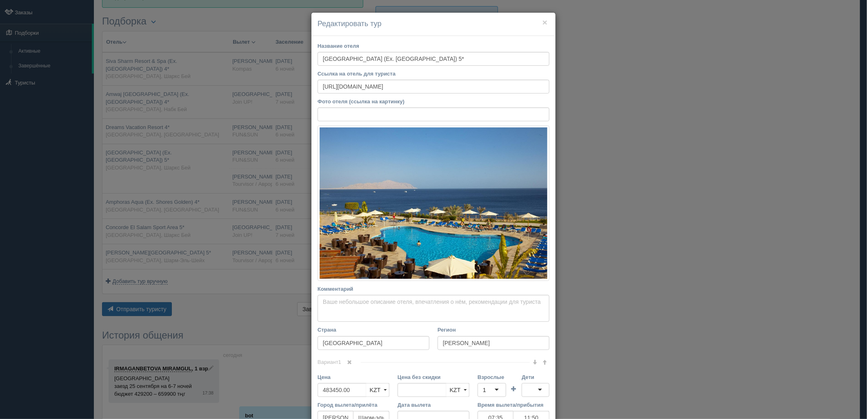
click at [347, 362] on span at bounding box center [349, 362] width 5 height 5
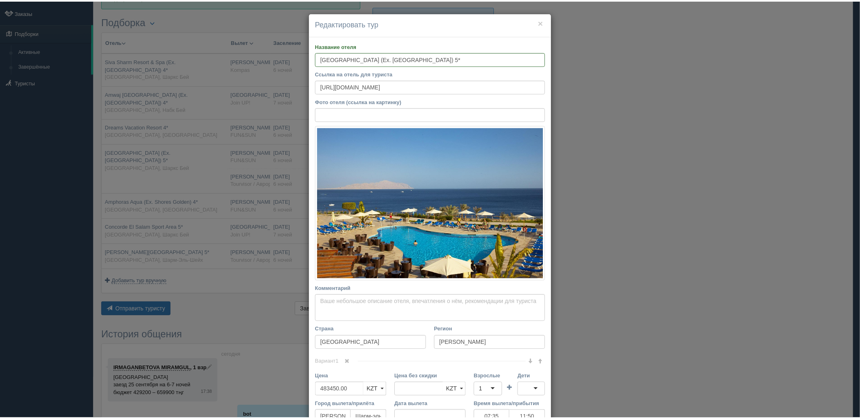
scroll to position [156, 0]
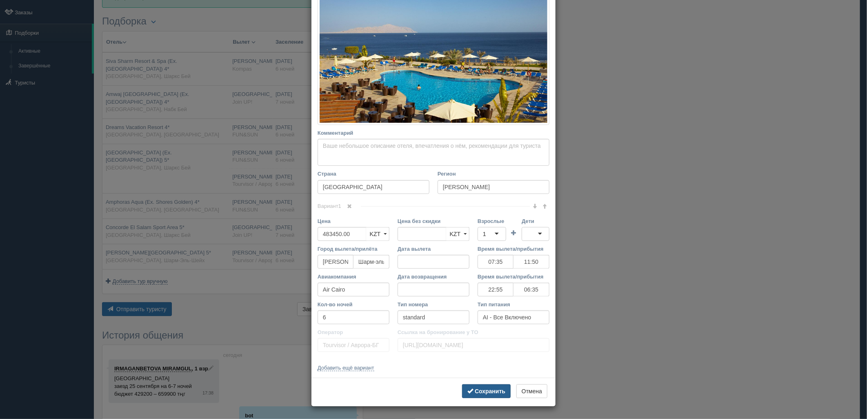
click at [484, 385] on button "Сохранить" at bounding box center [486, 391] width 49 height 14
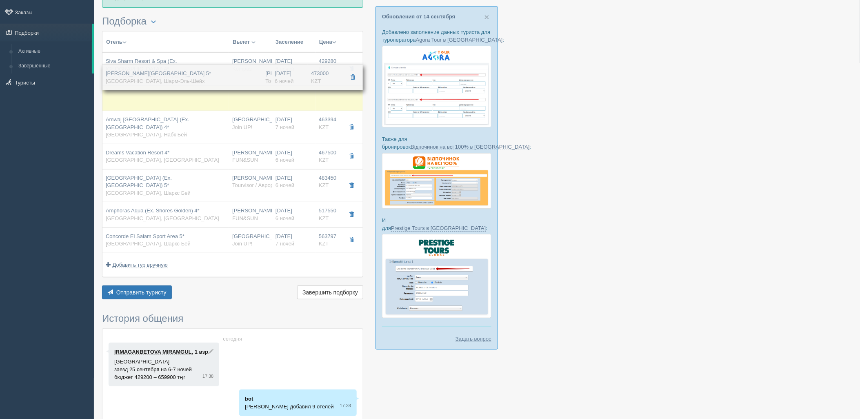
drag, startPoint x: 256, startPoint y: 237, endPoint x: 301, endPoint y: 83, distance: 160.7
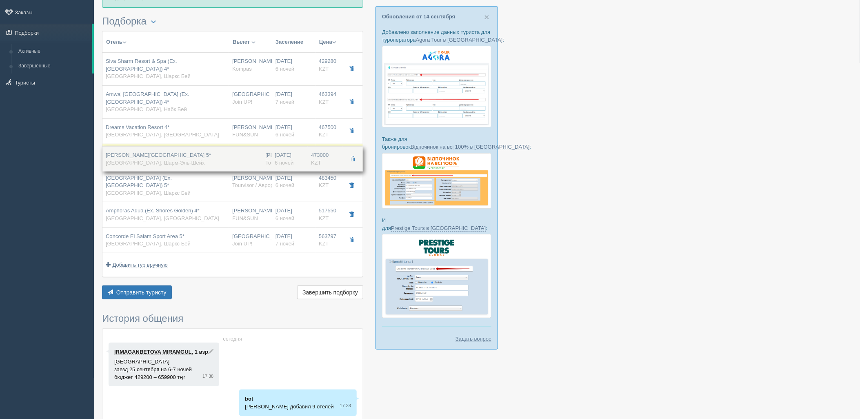
drag, startPoint x: 302, startPoint y: 95, endPoint x: 284, endPoint y: 153, distance: 60.6
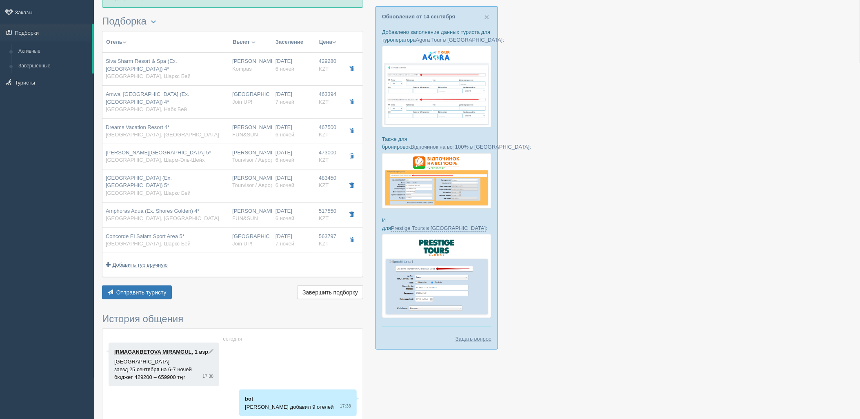
click at [618, 105] on div at bounding box center [477, 237] width 750 height 500
click at [180, 285] on button "Добавить из Plugin Добавить туры из Chrome Plugin" at bounding box center [154, 292] width 104 height 14
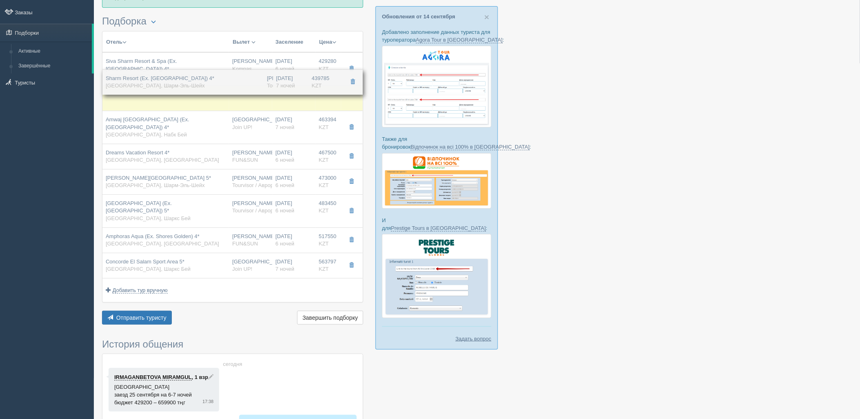
drag, startPoint x: 228, startPoint y: 264, endPoint x: 263, endPoint y: 86, distance: 181.8
